Goal: Information Seeking & Learning: Learn about a topic

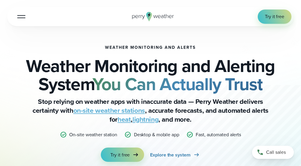
click at [21, 16] on div at bounding box center [21, 16] width 8 height 1
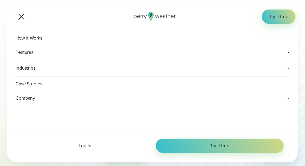
click at [35, 38] on span "How it Works" at bounding box center [29, 38] width 30 height 14
